Goal: Task Accomplishment & Management: Complete application form

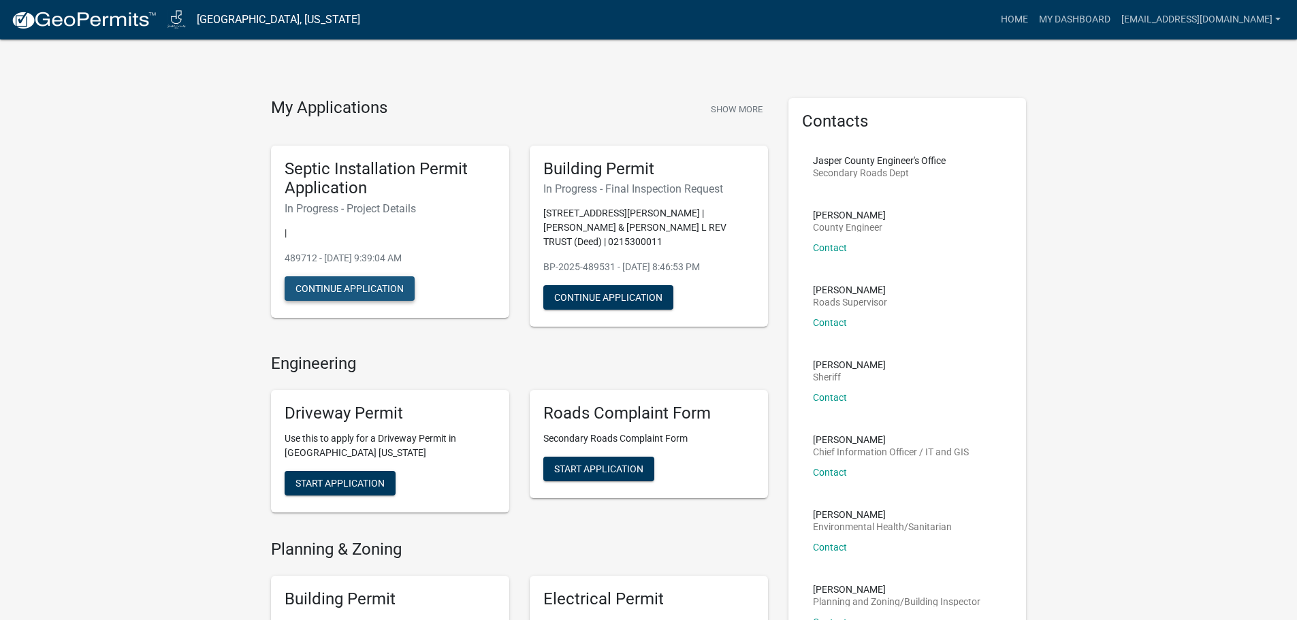
click at [337, 284] on button "Continue Application" at bounding box center [350, 288] width 130 height 25
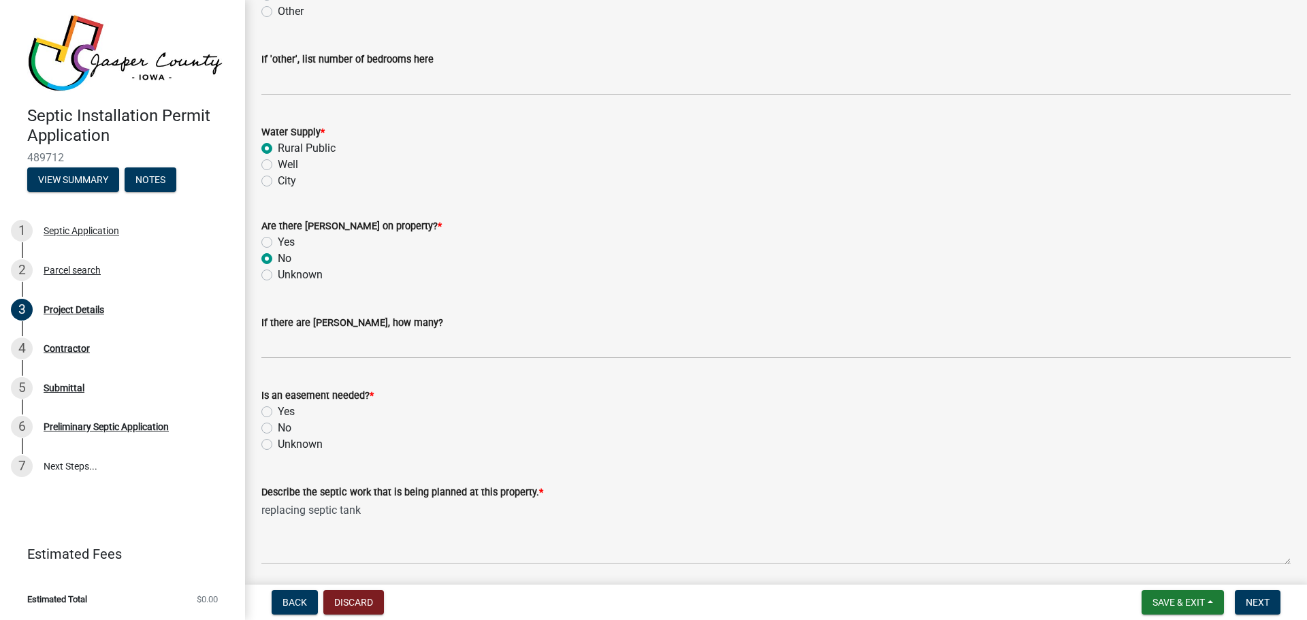
scroll to position [1225, 0]
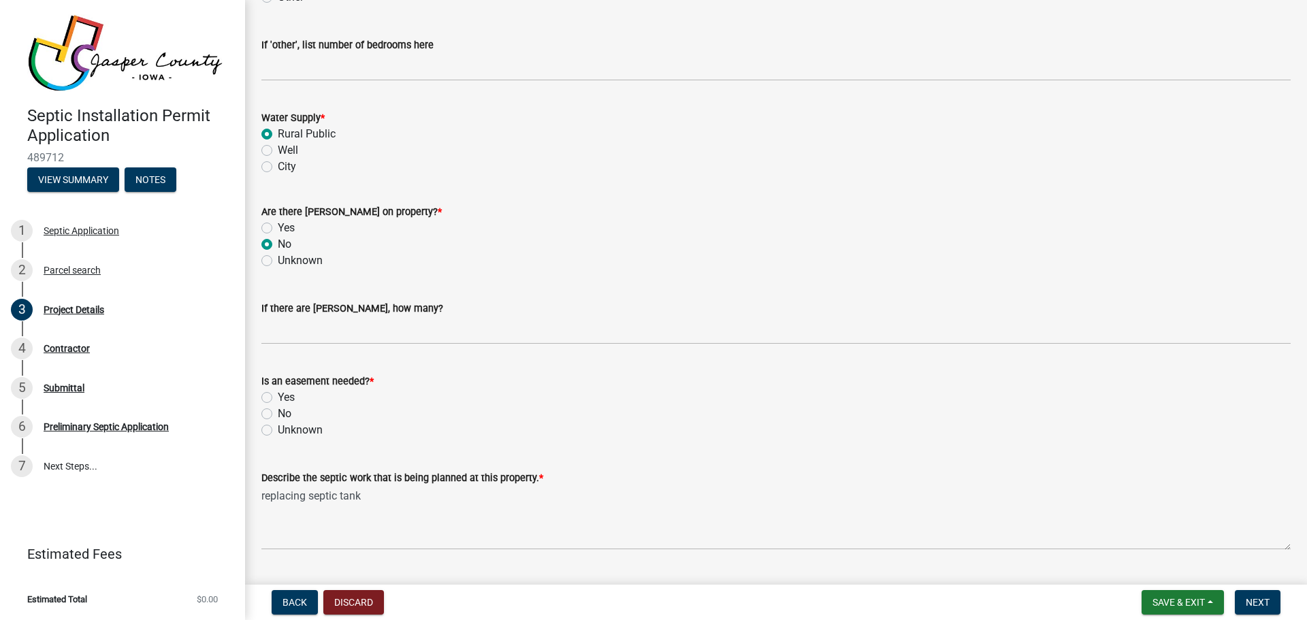
click at [278, 413] on label "No" at bounding box center [285, 414] width 14 height 16
click at [278, 413] on input "No" at bounding box center [282, 410] width 9 height 9
radio input "true"
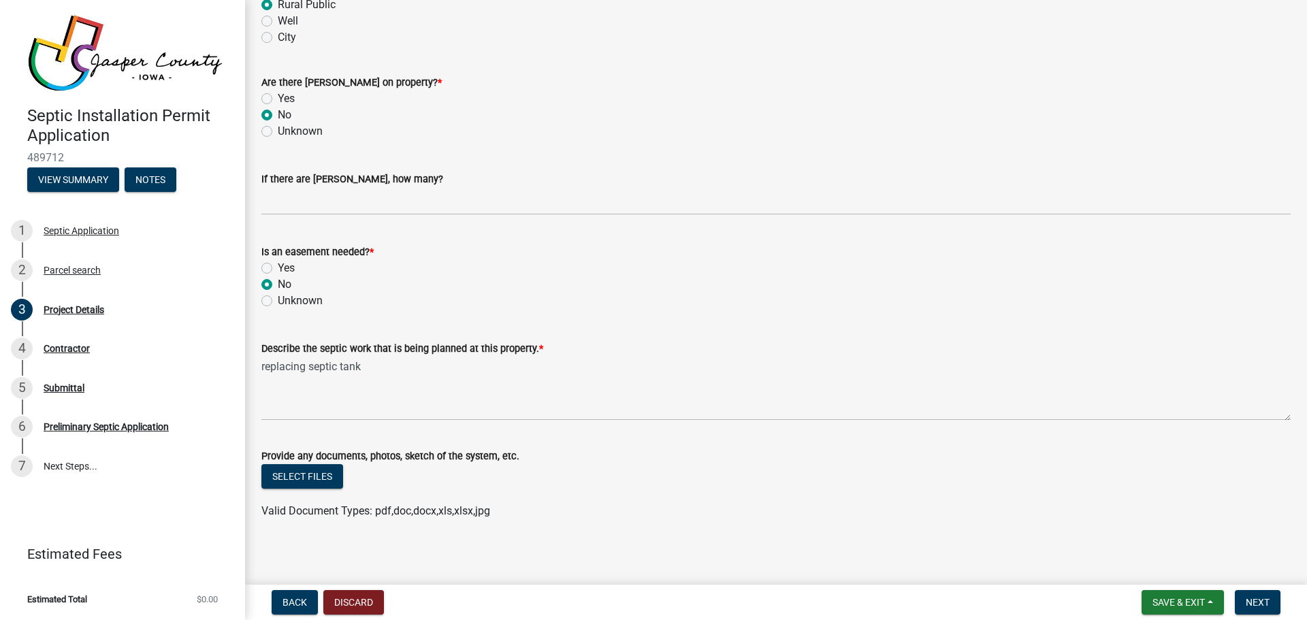
scroll to position [1360, 0]
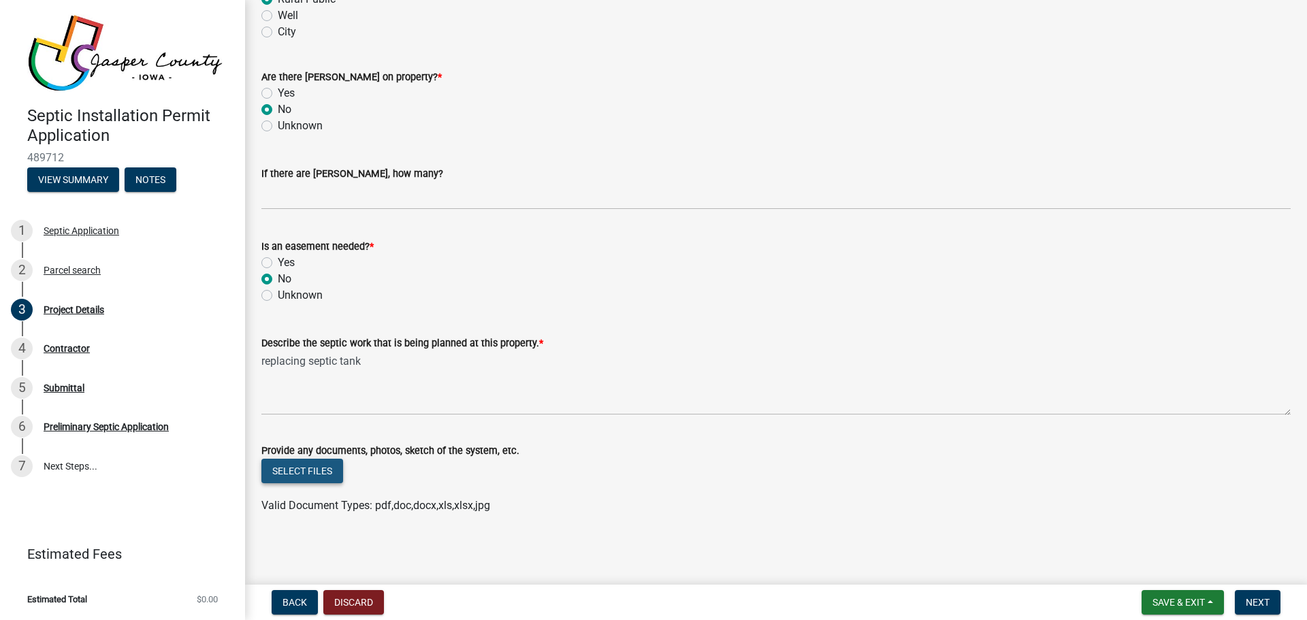
click at [301, 476] on button "Select files" at bounding box center [302, 471] width 82 height 25
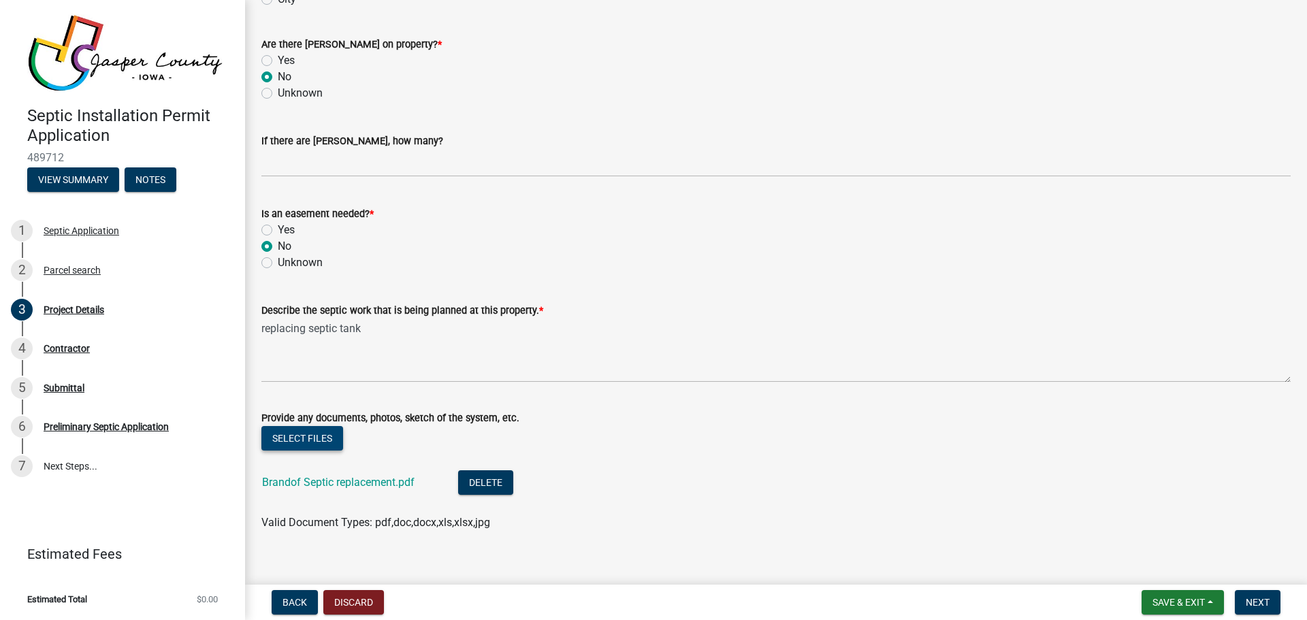
scroll to position [1410, 0]
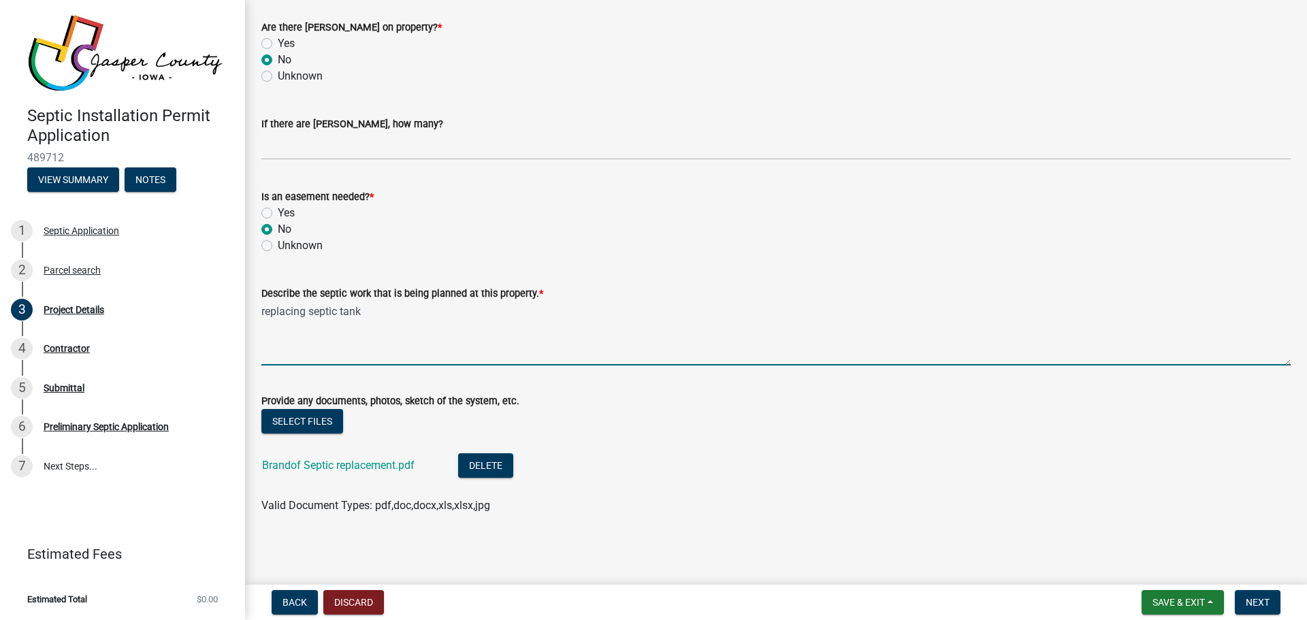
click at [372, 316] on textarea "replacing septic tank" at bounding box center [775, 334] width 1029 height 64
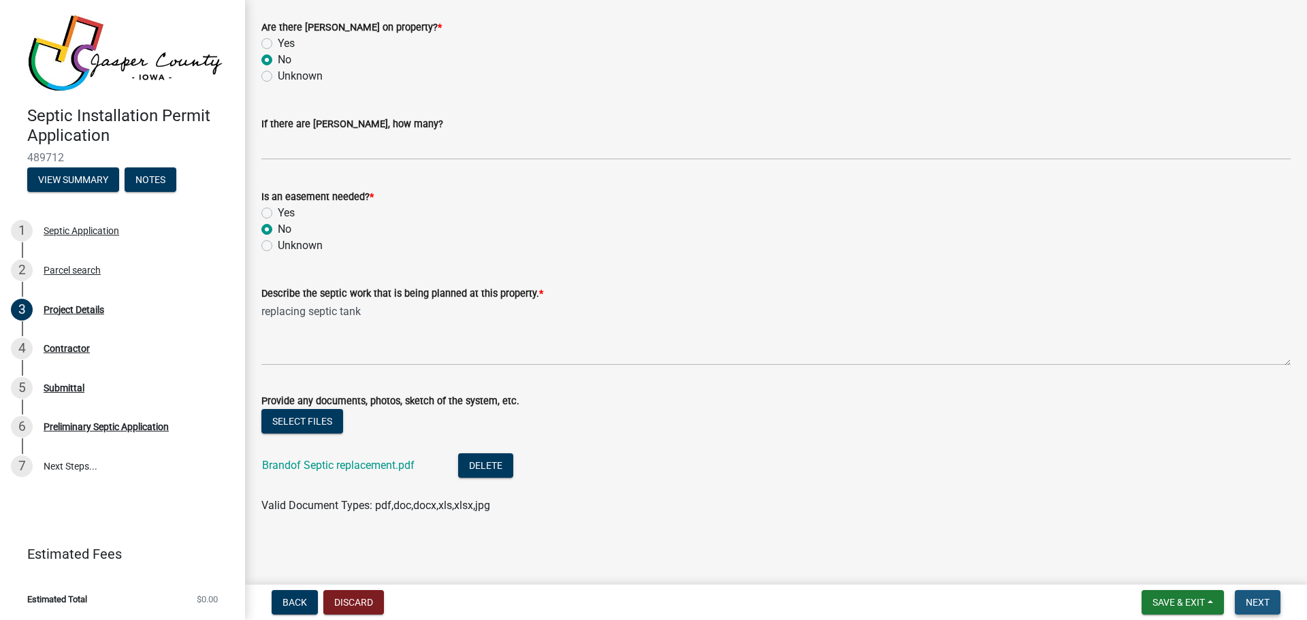
click at [1247, 605] on span "Next" at bounding box center [1258, 602] width 24 height 11
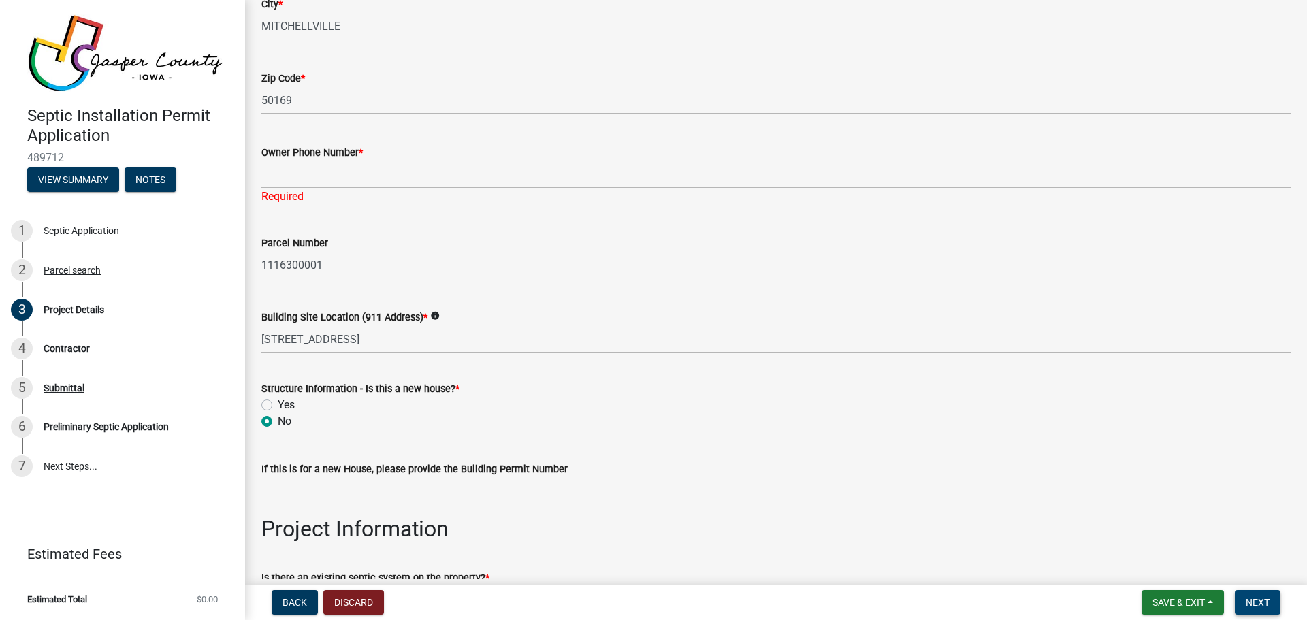
scroll to position [269, 0]
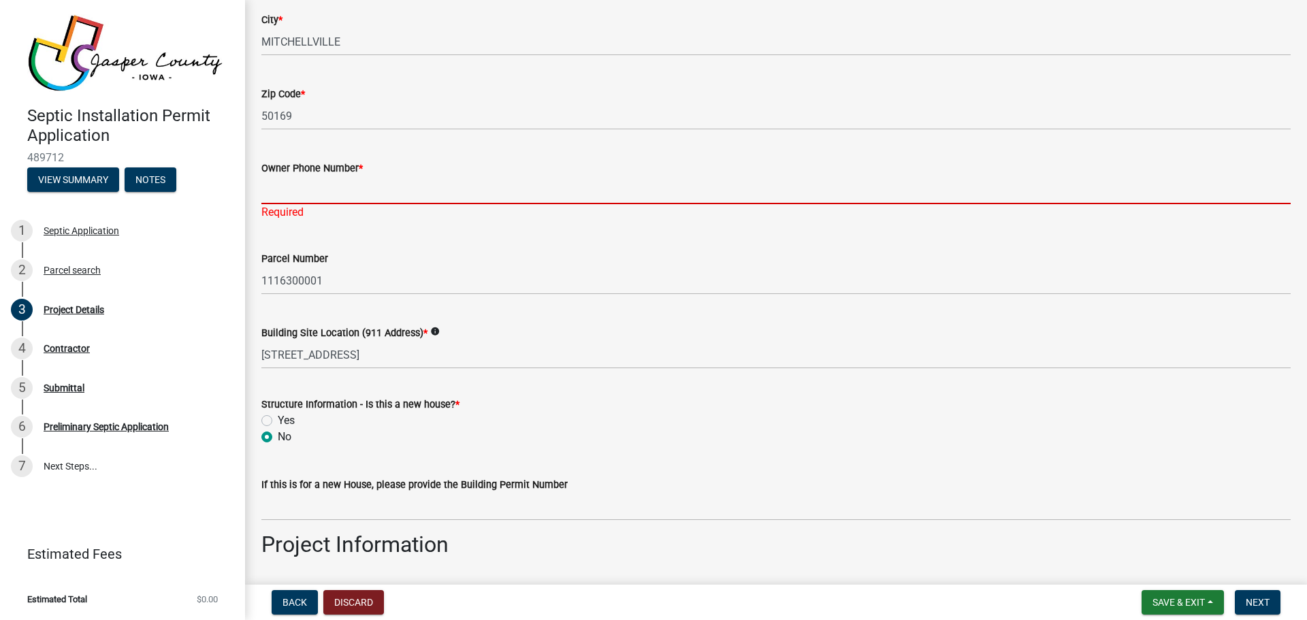
click at [338, 184] on input "Owner Phone Number *" at bounding box center [775, 190] width 1029 height 28
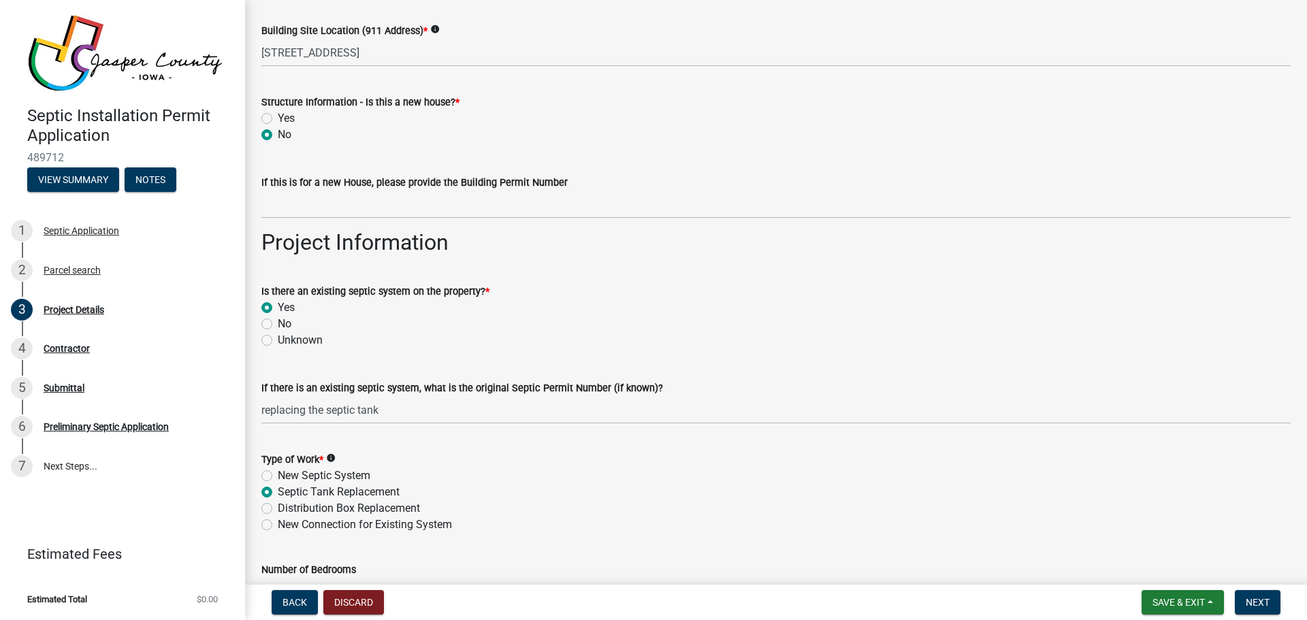
scroll to position [677, 0]
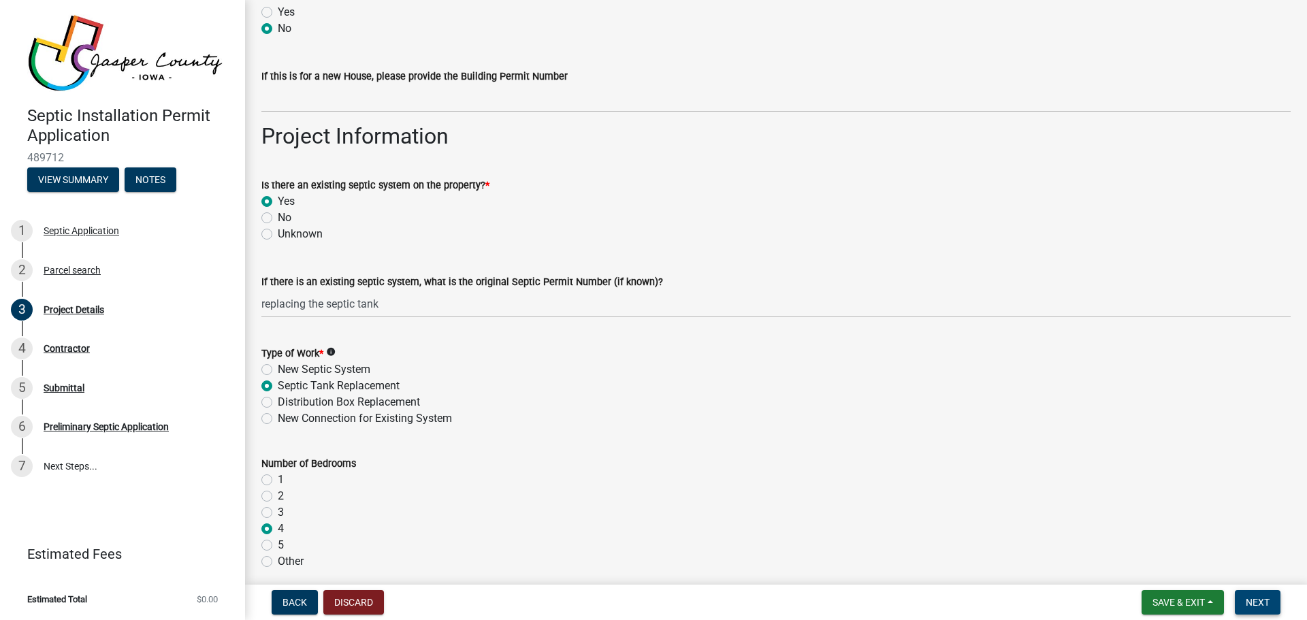
type input "[PHONE_NUMBER]"
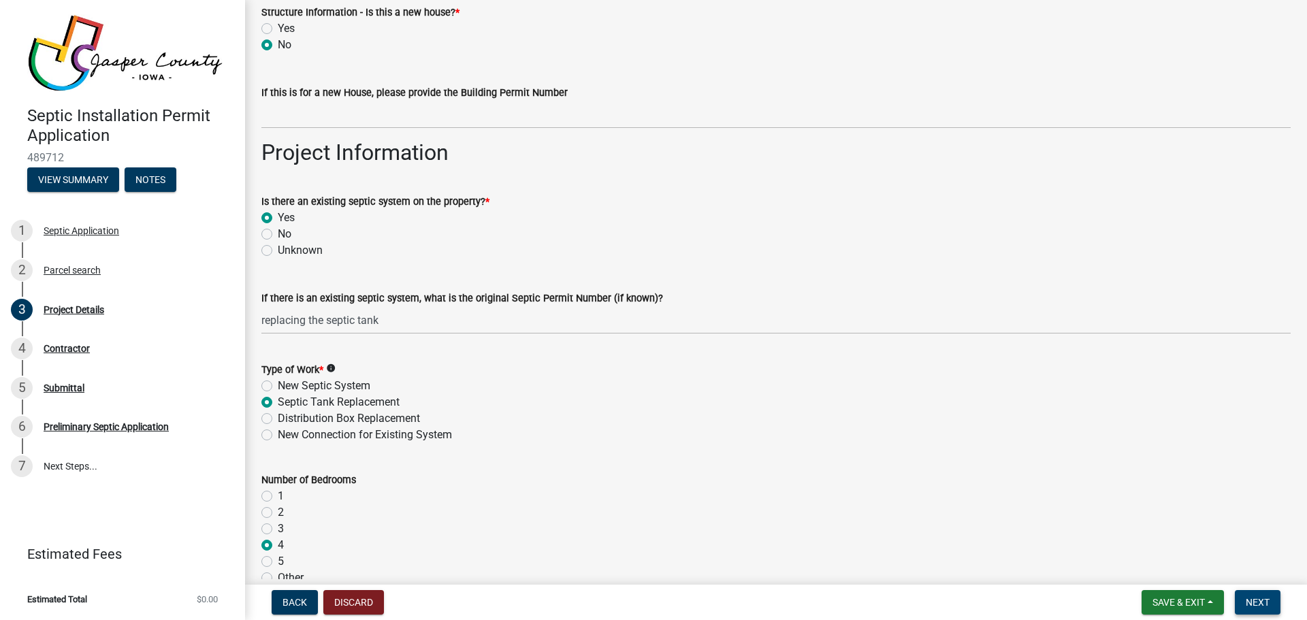
click at [1259, 609] on button "Next" at bounding box center [1258, 602] width 46 height 25
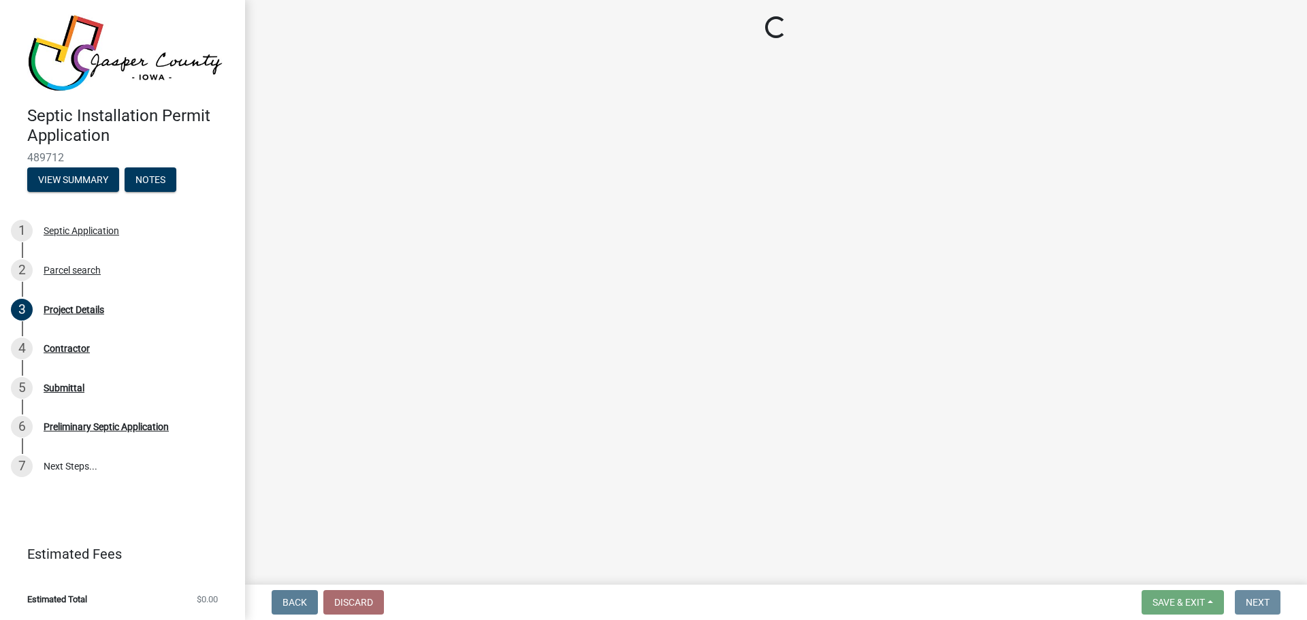
scroll to position [0, 0]
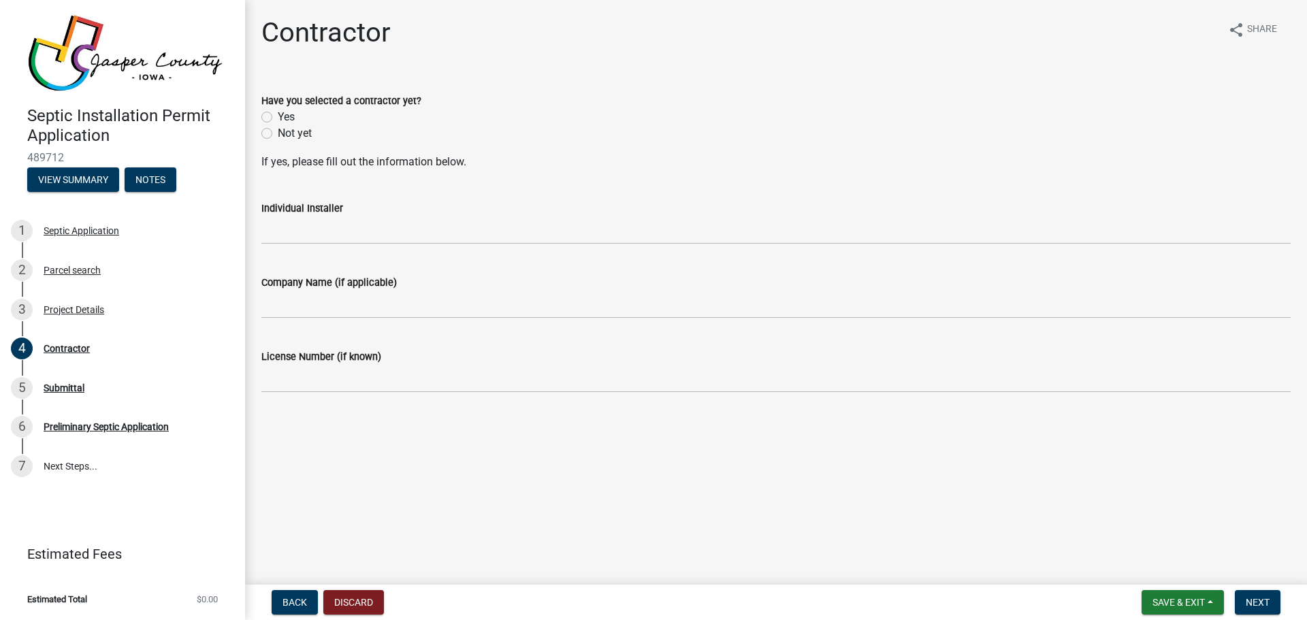
click at [278, 120] on label "Yes" at bounding box center [286, 117] width 17 height 16
click at [278, 118] on input "Yes" at bounding box center [282, 113] width 9 height 9
radio input "true"
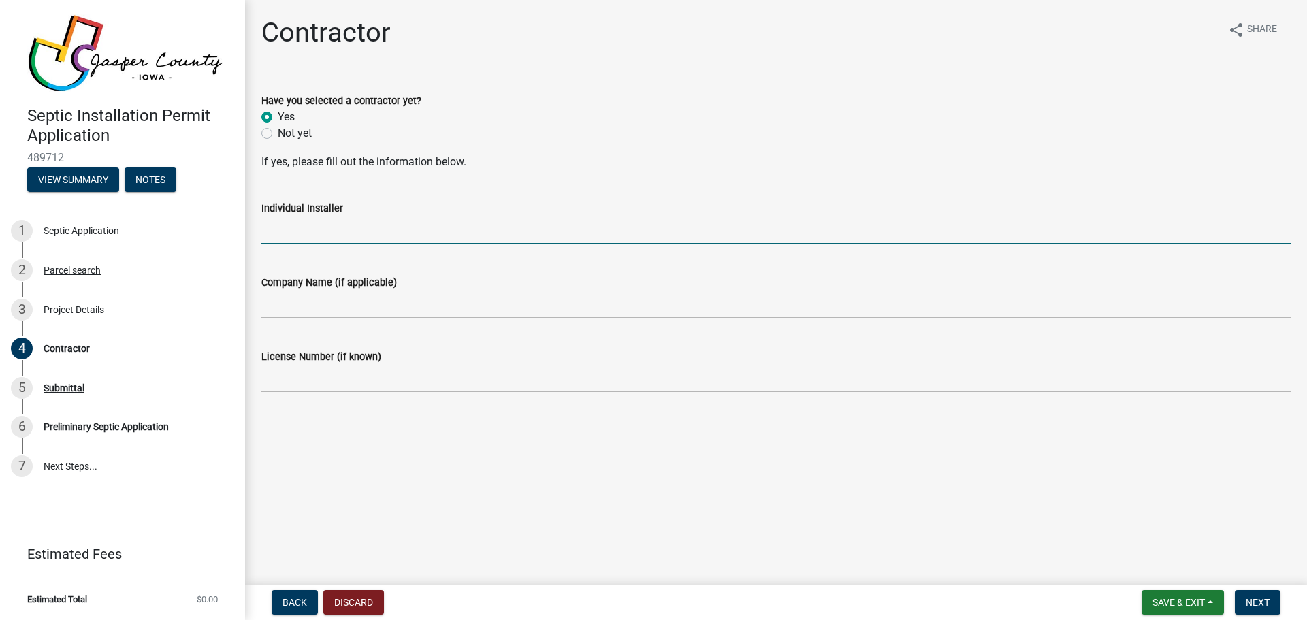
click at [276, 238] on input "Individual Installer" at bounding box center [775, 230] width 1029 height 28
type input "M"
type input "[PERSON_NAME]"
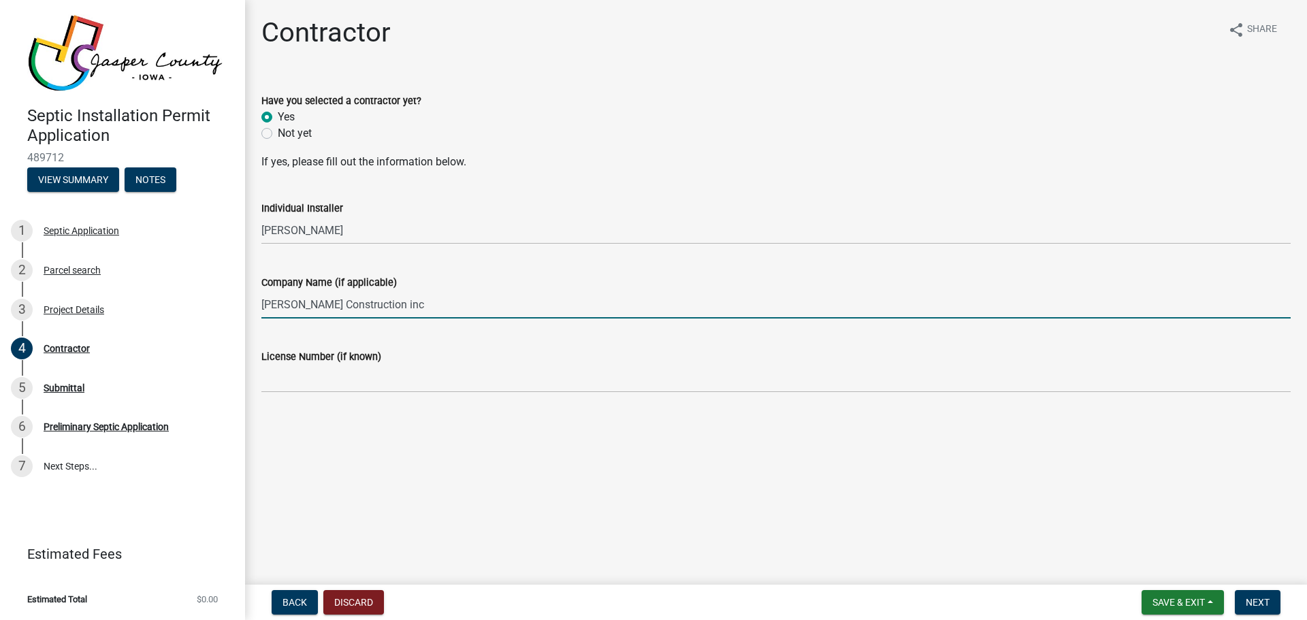
type input "[PERSON_NAME] Construction inc"
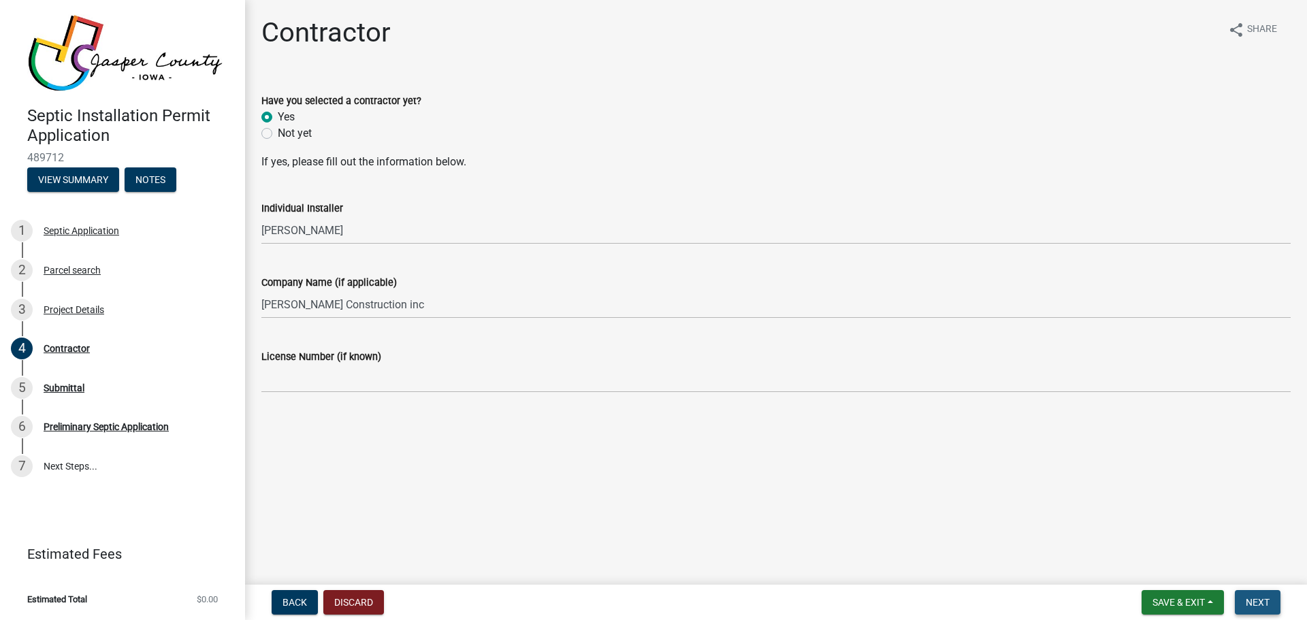
click at [1270, 607] on button "Next" at bounding box center [1258, 602] width 46 height 25
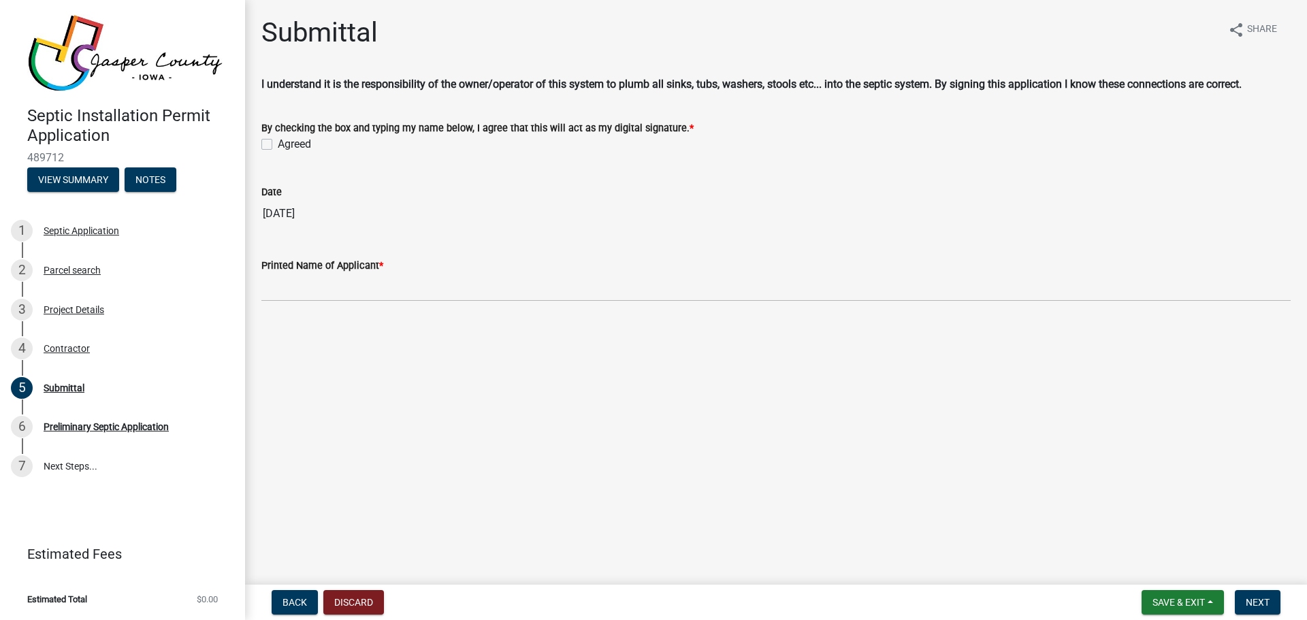
click at [278, 142] on label "Agreed" at bounding box center [294, 144] width 33 height 16
click at [278, 142] on input "Agreed" at bounding box center [282, 140] width 9 height 9
checkbox input "true"
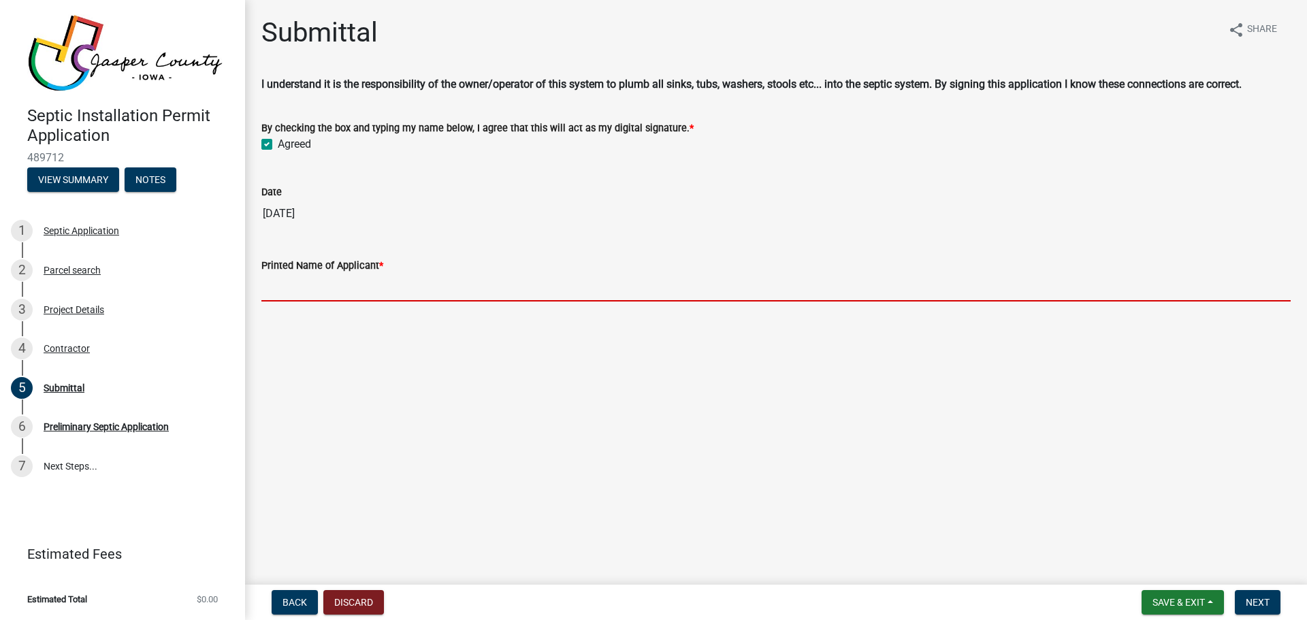
click at [304, 282] on input "Printed Name of Applicant *" at bounding box center [775, 288] width 1029 height 28
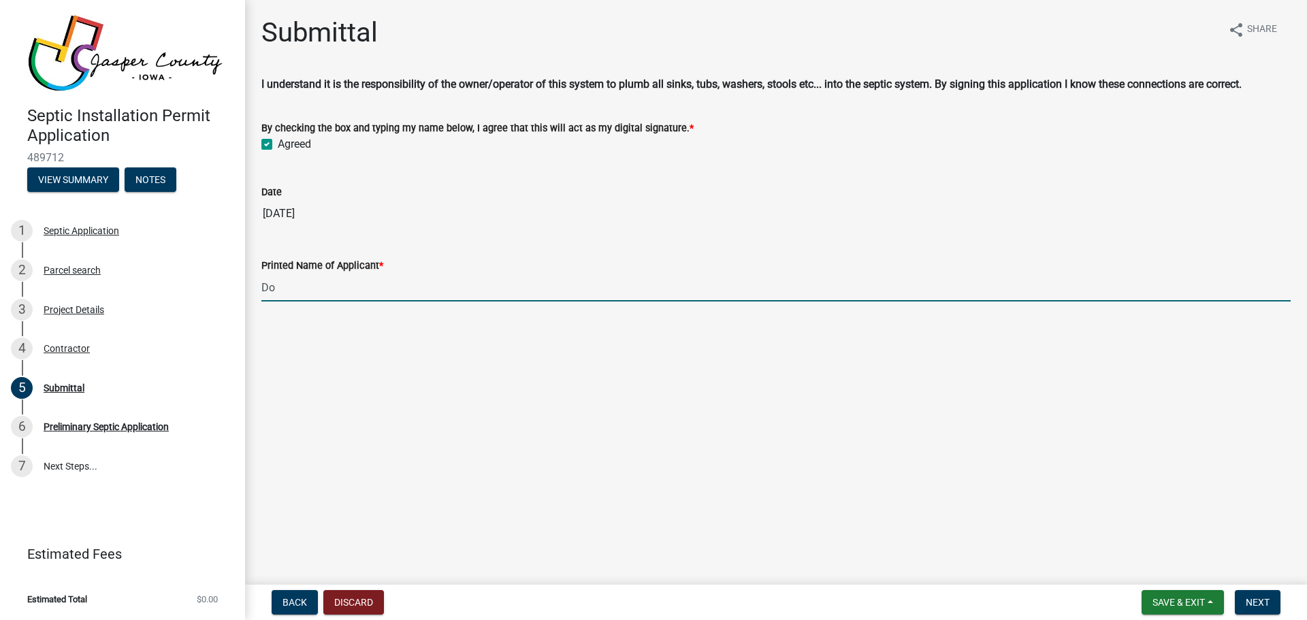
type input "D"
type input "k"
type input "[PERSON_NAME] - [PERSON_NAME]"
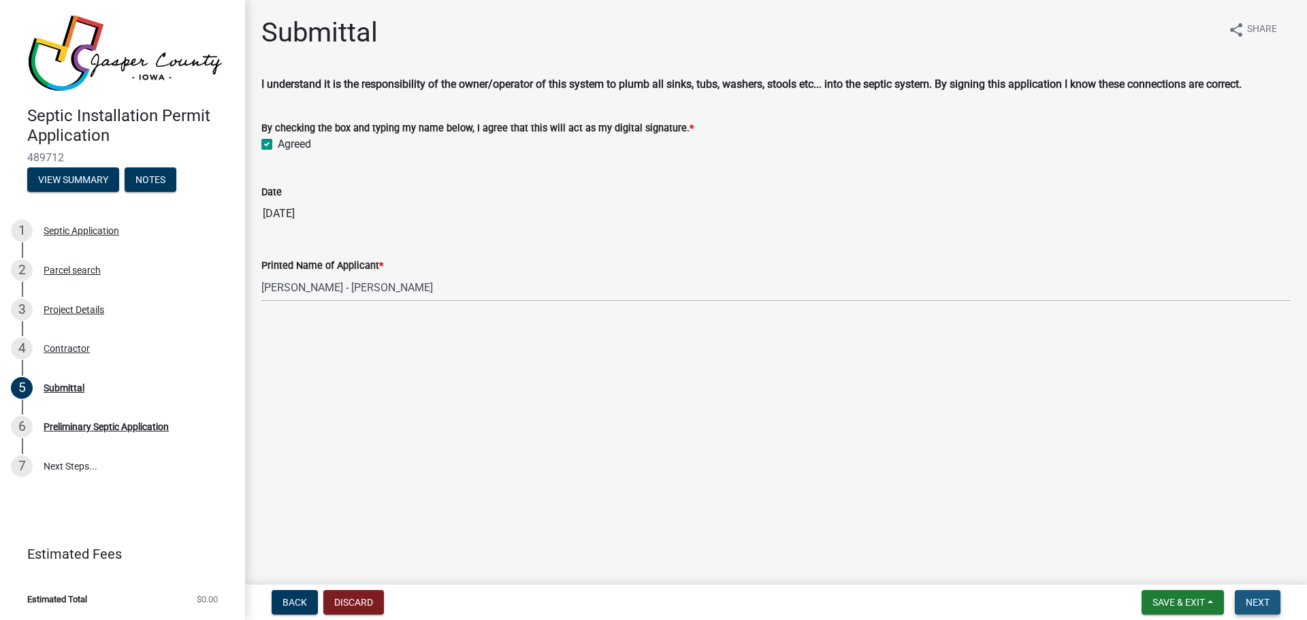
click at [1261, 609] on button "Next" at bounding box center [1258, 602] width 46 height 25
